Goal: Information Seeking & Learning: Understand process/instructions

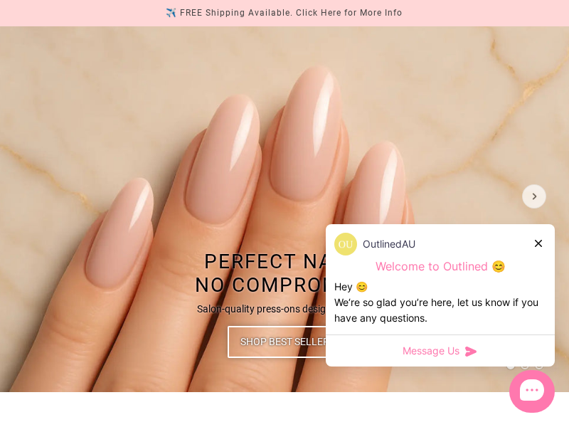
scroll to position [147, 0]
